Goal: Communication & Community: Share content

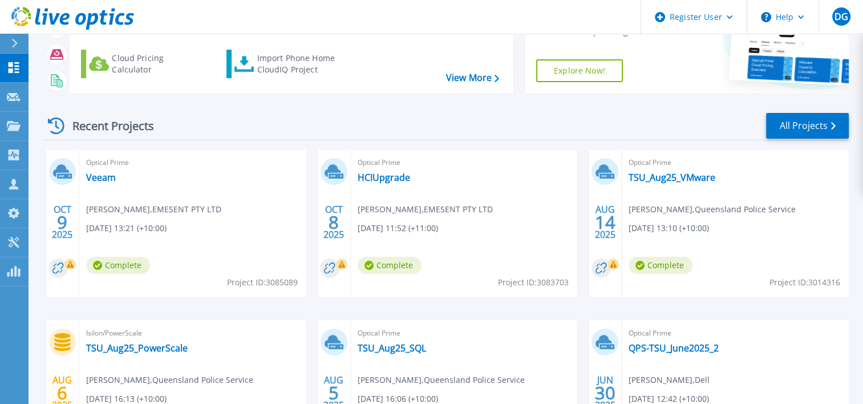
scroll to position [98, 0]
click at [472, 195] on div "Optical Prime HCIUpgrade Lachlan Heeley , EMESENT PTY LTD 10/08/2025, 11:52 (+1…" at bounding box center [464, 223] width 227 height 148
click at [388, 180] on link "HCIUpgrade" at bounding box center [384, 177] width 52 height 11
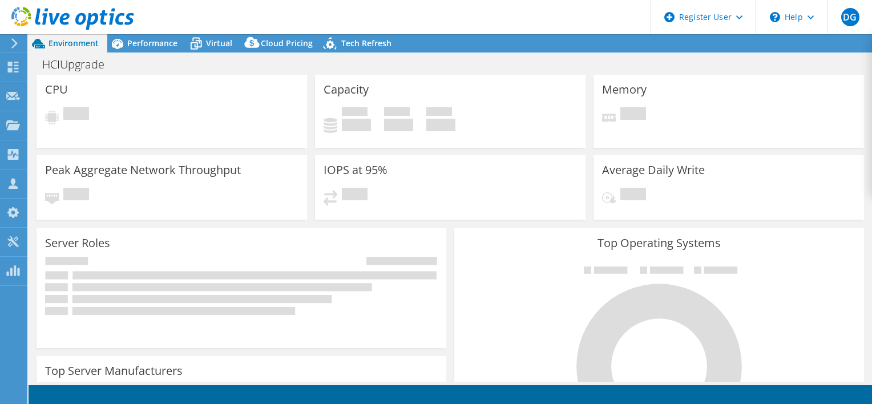
select select "USD"
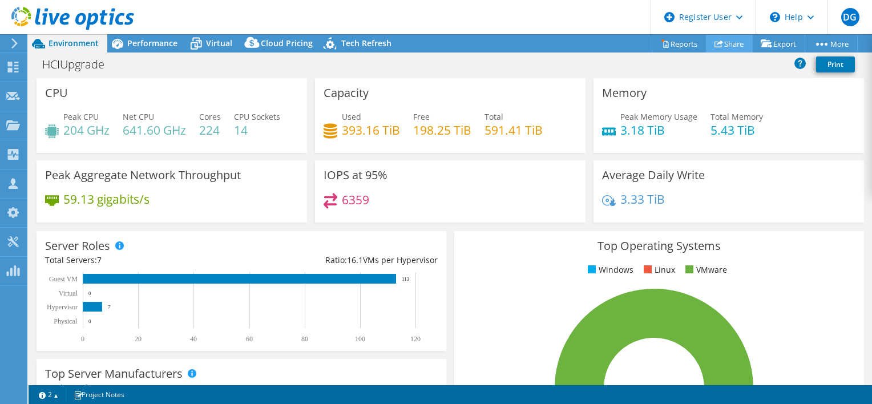
click at [727, 43] on link "Share" at bounding box center [729, 44] width 47 height 18
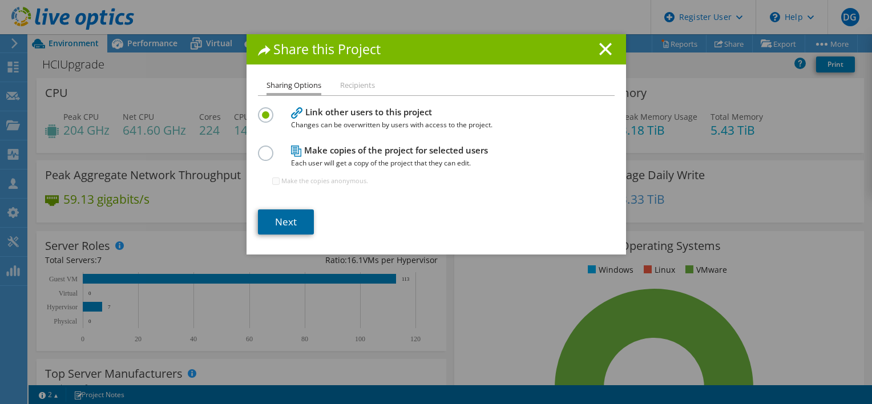
click at [289, 223] on link "Next" at bounding box center [286, 221] width 56 height 25
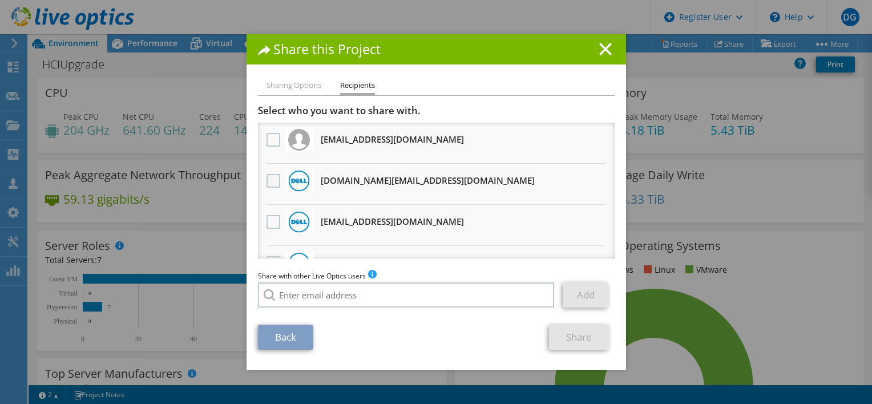
click at [270, 179] on label at bounding box center [274, 181] width 17 height 14
click at [0, 0] on input "checkbox" at bounding box center [0, 0] width 0 height 0
click at [591, 341] on link "Share" at bounding box center [579, 337] width 60 height 25
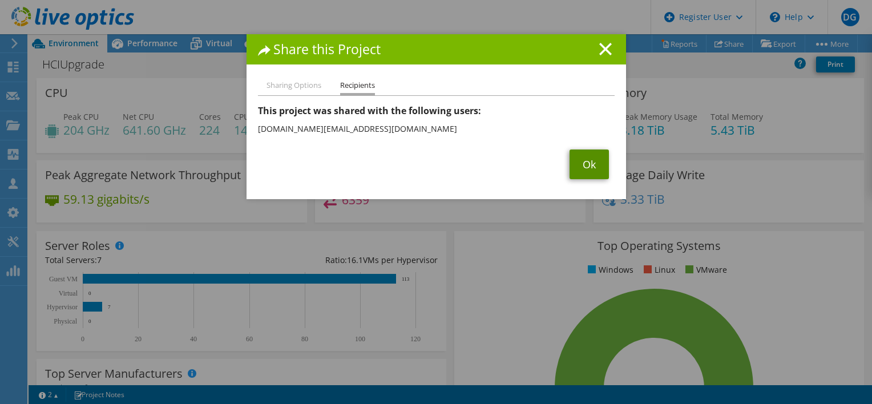
click at [588, 158] on link "Ok" at bounding box center [588, 164] width 39 height 30
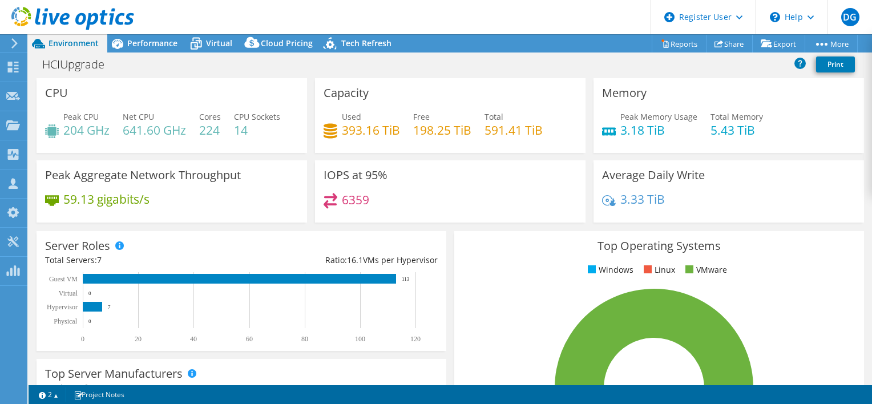
click at [55, 13] on icon at bounding box center [72, 18] width 123 height 23
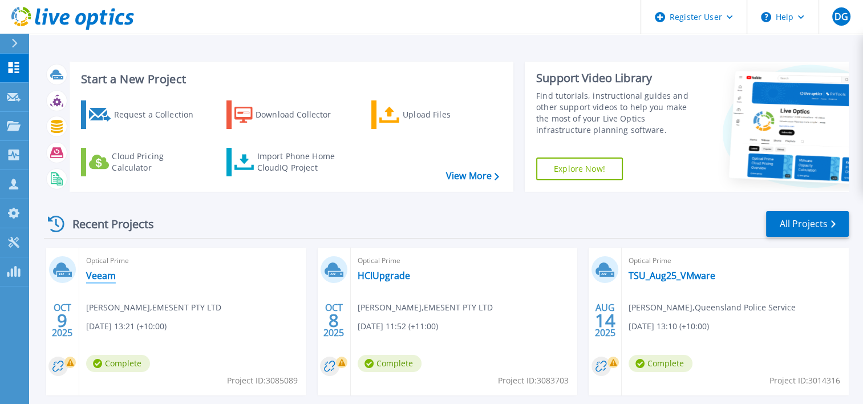
click at [103, 278] on link "Veeam" at bounding box center [101, 275] width 30 height 11
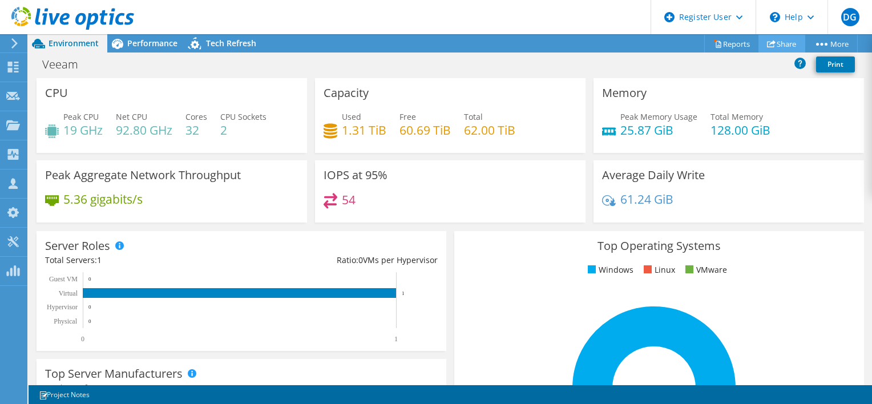
click at [780, 41] on link "Share" at bounding box center [781, 44] width 47 height 18
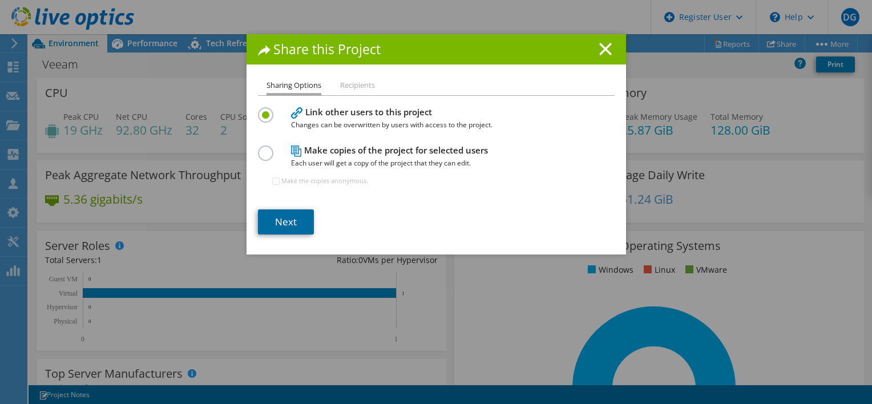
click at [291, 213] on link "Next" at bounding box center [286, 221] width 56 height 25
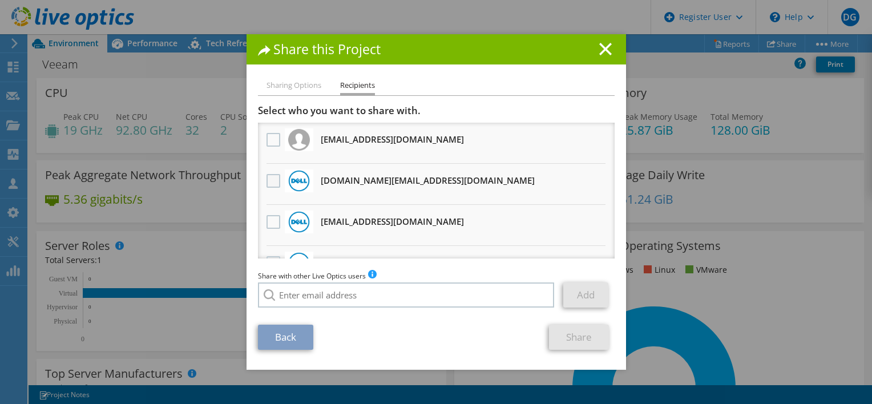
click at [264, 180] on div at bounding box center [273, 181] width 19 height 24
click at [266, 180] on label at bounding box center [274, 181] width 17 height 14
click at [0, 0] on input "checkbox" at bounding box center [0, 0] width 0 height 0
click at [573, 346] on link "Share" at bounding box center [579, 337] width 60 height 25
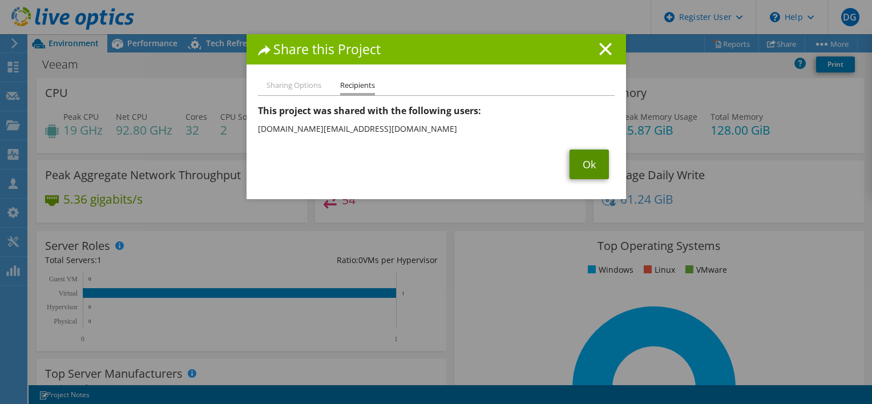
click at [581, 164] on link "Ok" at bounding box center [588, 164] width 39 height 30
